Goal: Task Accomplishment & Management: Use online tool/utility

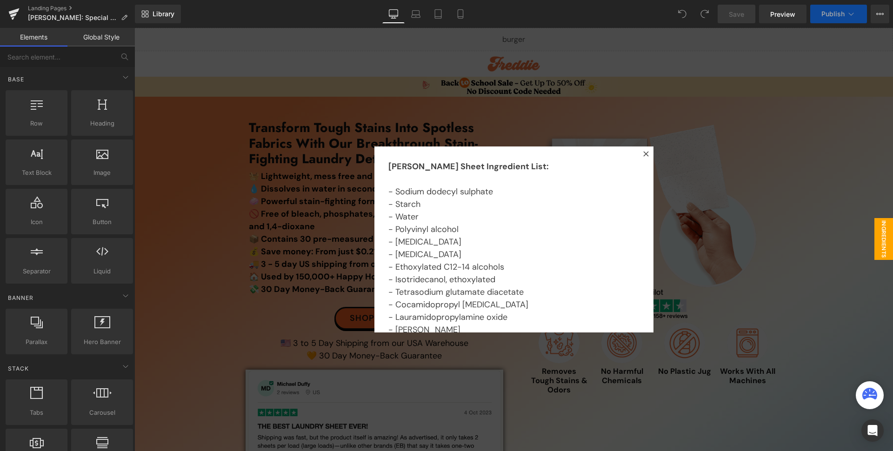
click at [644, 154] on icon at bounding box center [646, 154] width 6 height 6
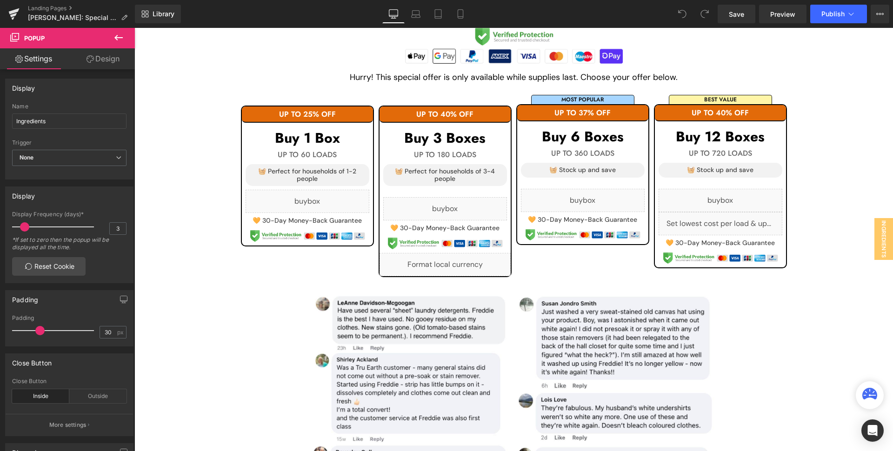
scroll to position [938, 0]
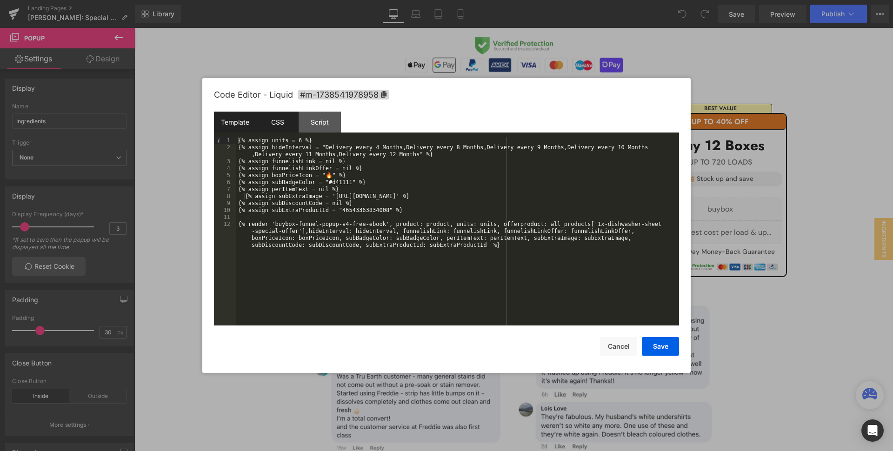
click at [273, 121] on div "CSS" at bounding box center [277, 122] width 42 height 21
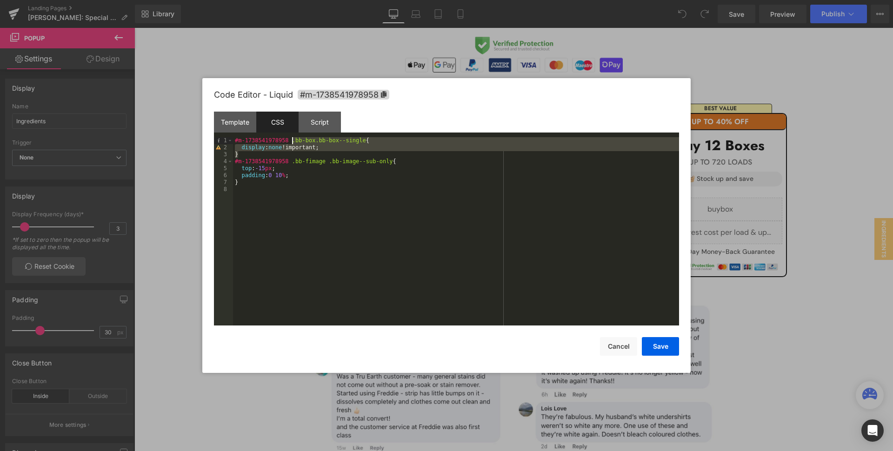
drag, startPoint x: 291, startPoint y: 154, endPoint x: 293, endPoint y: 142, distance: 11.8
click at [293, 142] on div "#m-1738541978958 .bb-box.bb-box--single { display : none !important; } #m-17385…" at bounding box center [456, 238] width 446 height 202
click at [621, 350] on button "Cancel" at bounding box center [618, 346] width 37 height 19
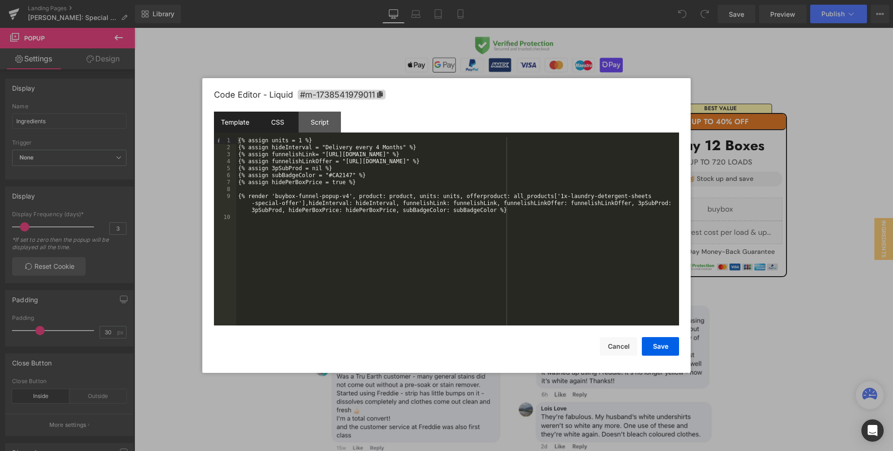
click at [281, 119] on div "CSS" at bounding box center [277, 122] width 42 height 21
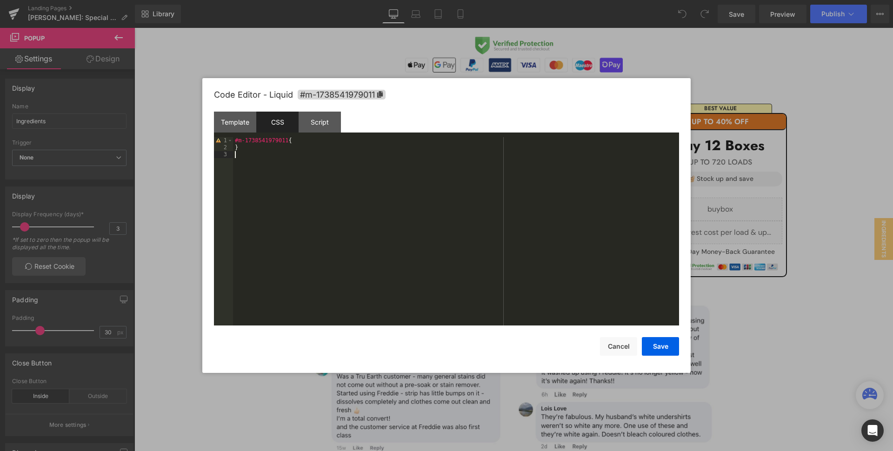
click at [275, 183] on div "#m-1738541979011 { }" at bounding box center [456, 238] width 446 height 202
click at [665, 345] on button "Save" at bounding box center [660, 346] width 37 height 19
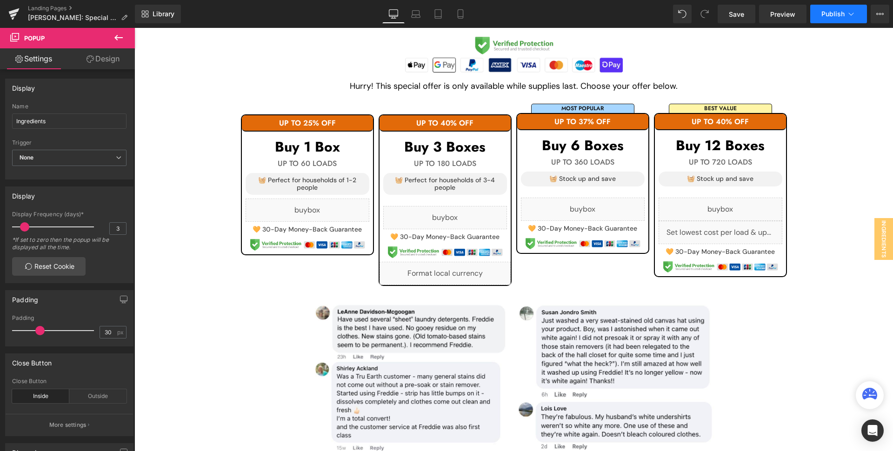
click at [846, 18] on button "Publish" at bounding box center [838, 14] width 57 height 19
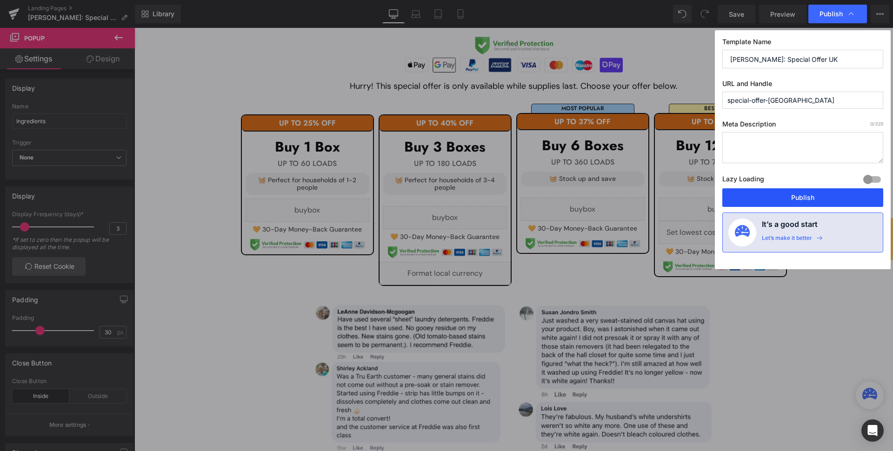
click at [821, 200] on button "Publish" at bounding box center [802, 197] width 161 height 19
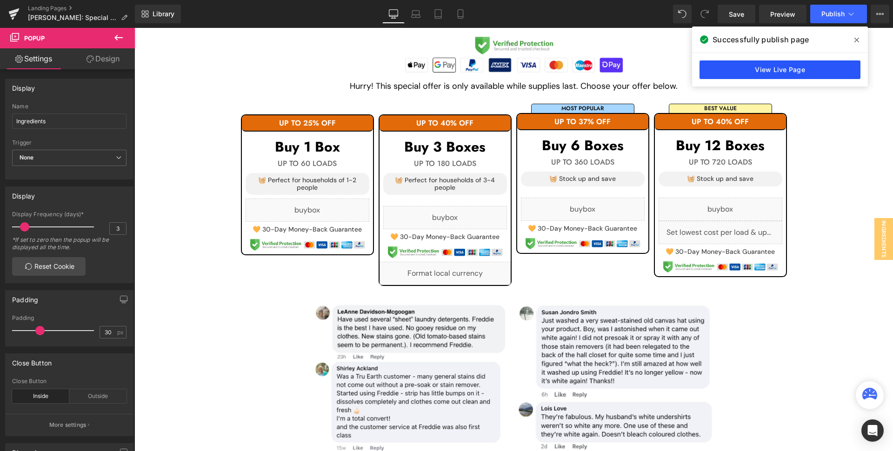
click at [796, 61] on link "View Live Page" at bounding box center [779, 69] width 161 height 19
